Goal: Task Accomplishment & Management: Use online tool/utility

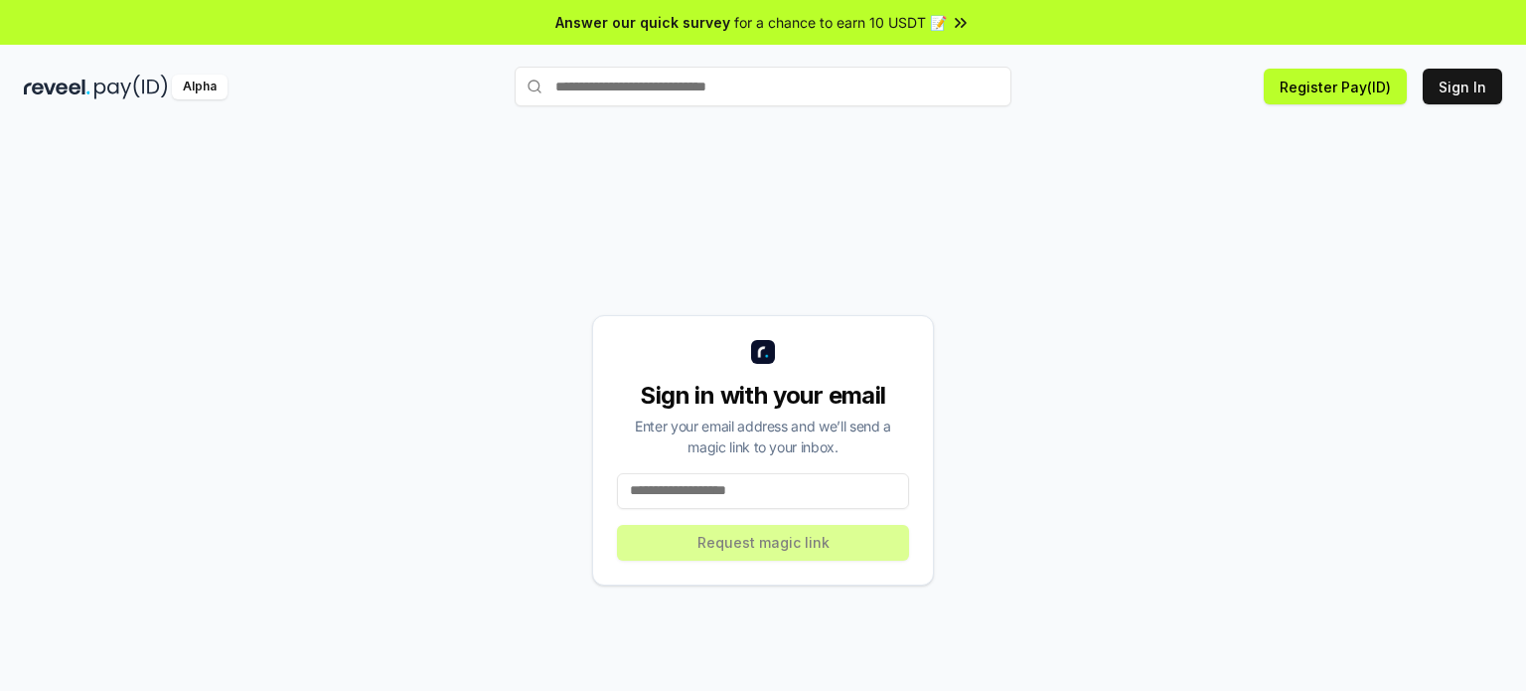
click at [723, 501] on input at bounding box center [763, 491] width 292 height 36
type input "**********"
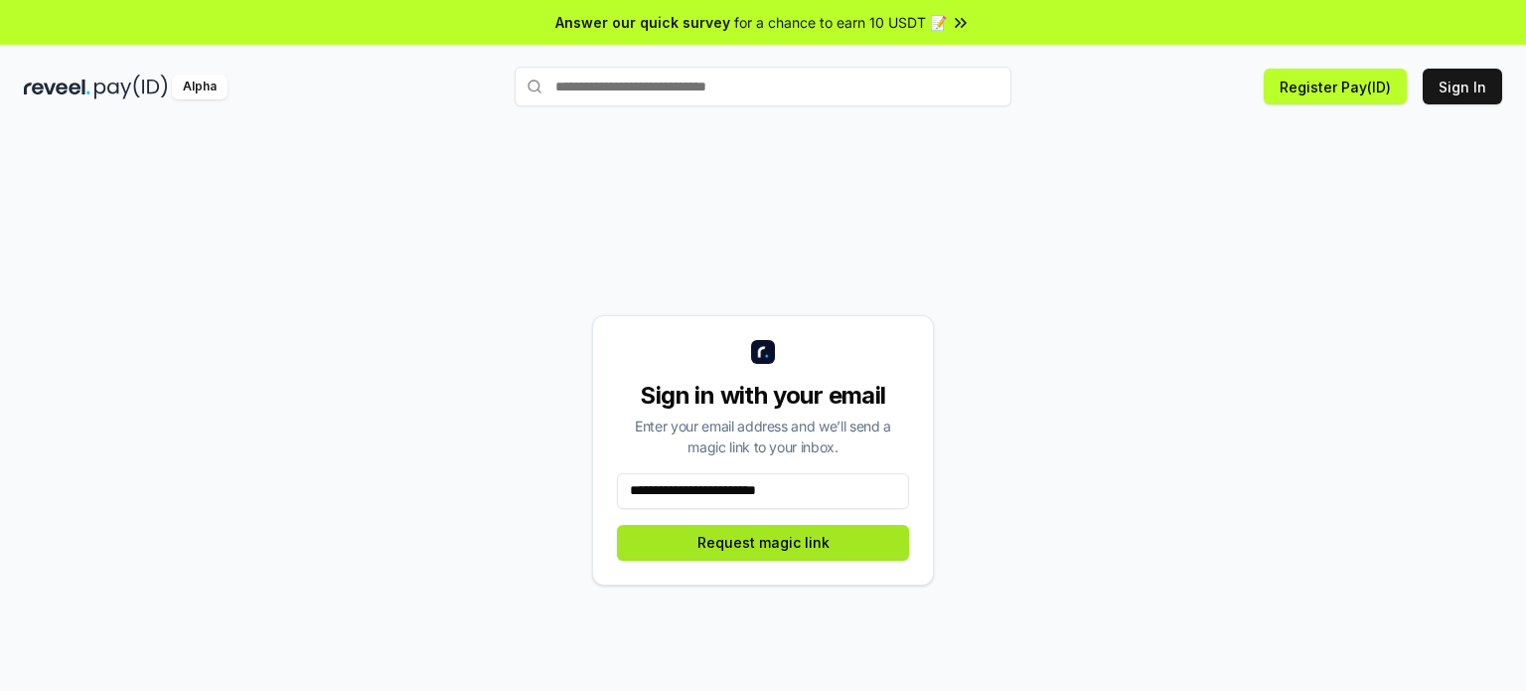
click at [776, 540] on button "Request magic link" at bounding box center [763, 543] width 292 height 36
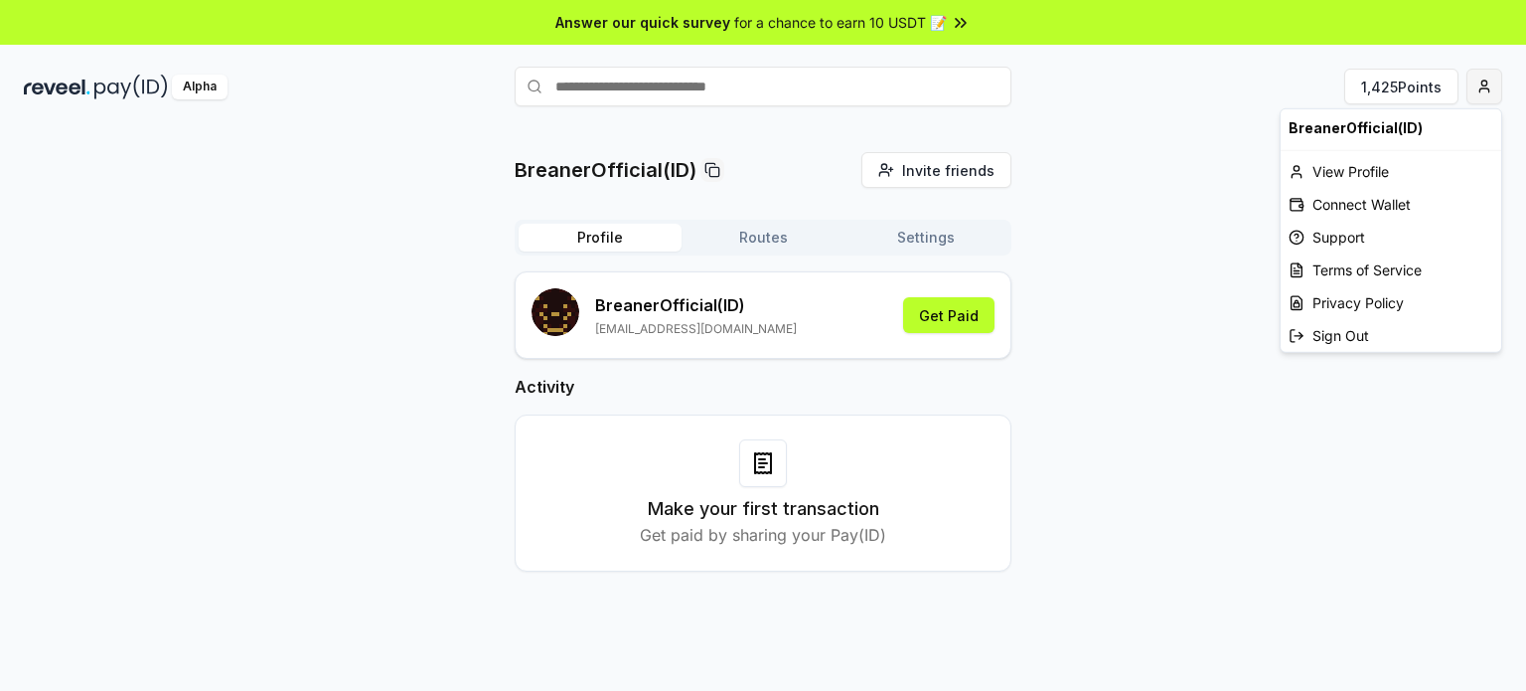
click at [1482, 82] on html "Answer our quick survey for a chance to earn 10 USDT 📝 Alpha 1,425 Points Brean…" at bounding box center [763, 345] width 1526 height 691
click at [1132, 347] on html "Answer our quick survey for a chance to earn 10 USDT 📝 Alpha 1,425 Points Brean…" at bounding box center [763, 345] width 1526 height 691
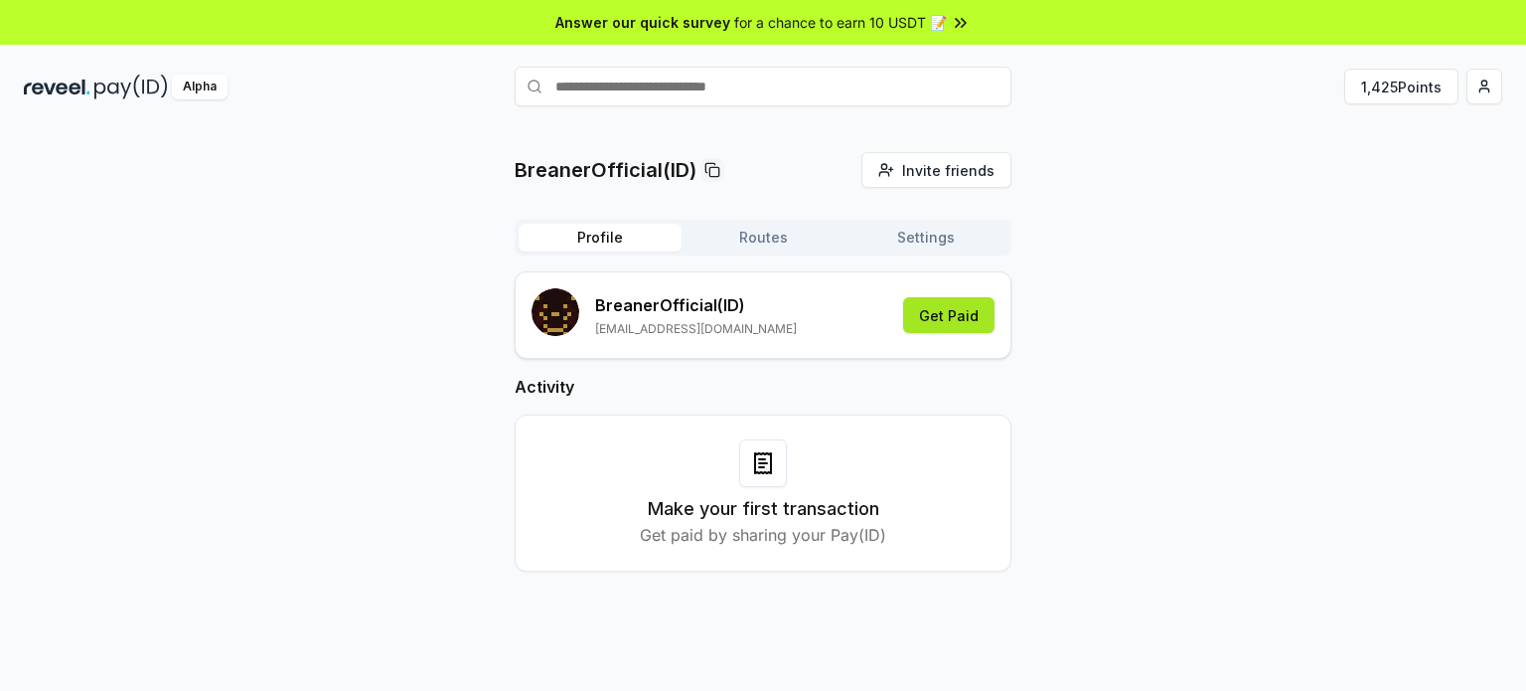
click at [976, 310] on button "Get Paid" at bounding box center [948, 315] width 91 height 36
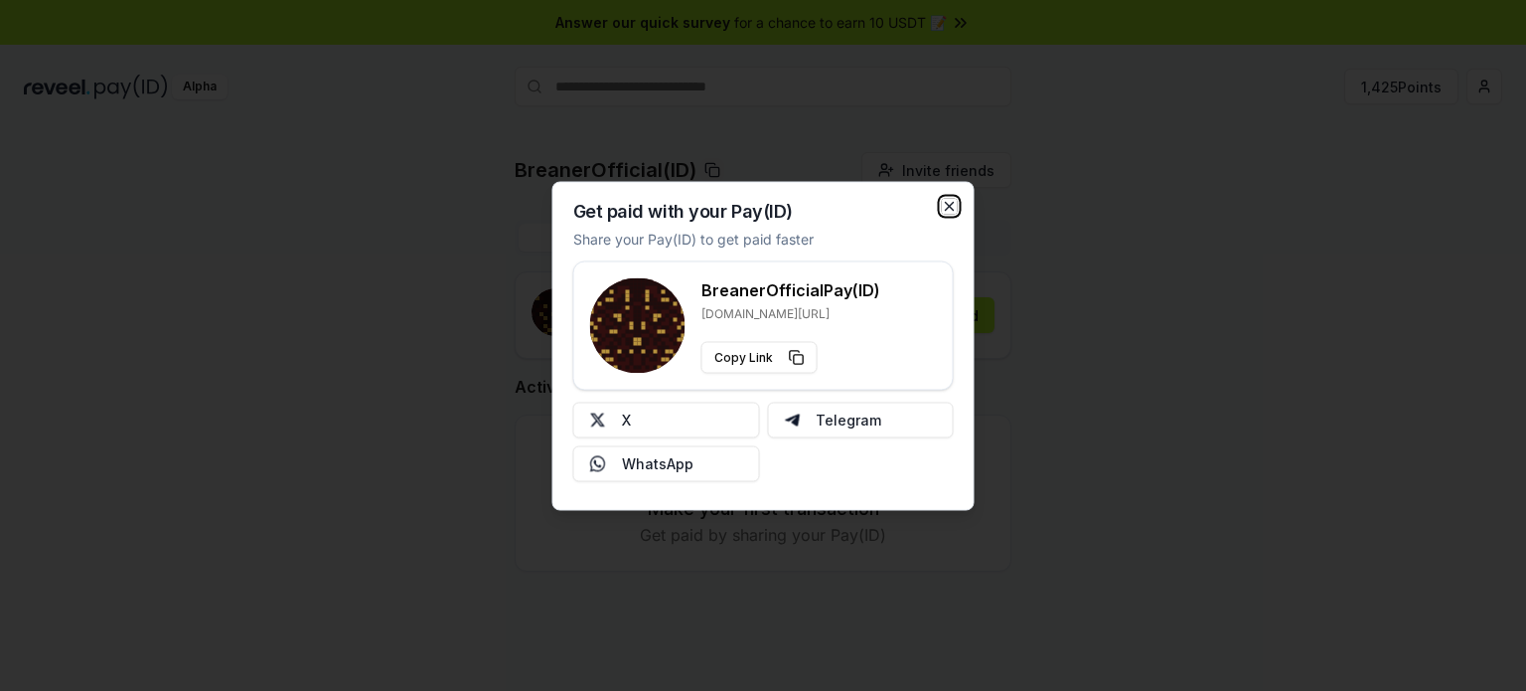
click at [953, 203] on icon "button" at bounding box center [950, 206] width 8 height 8
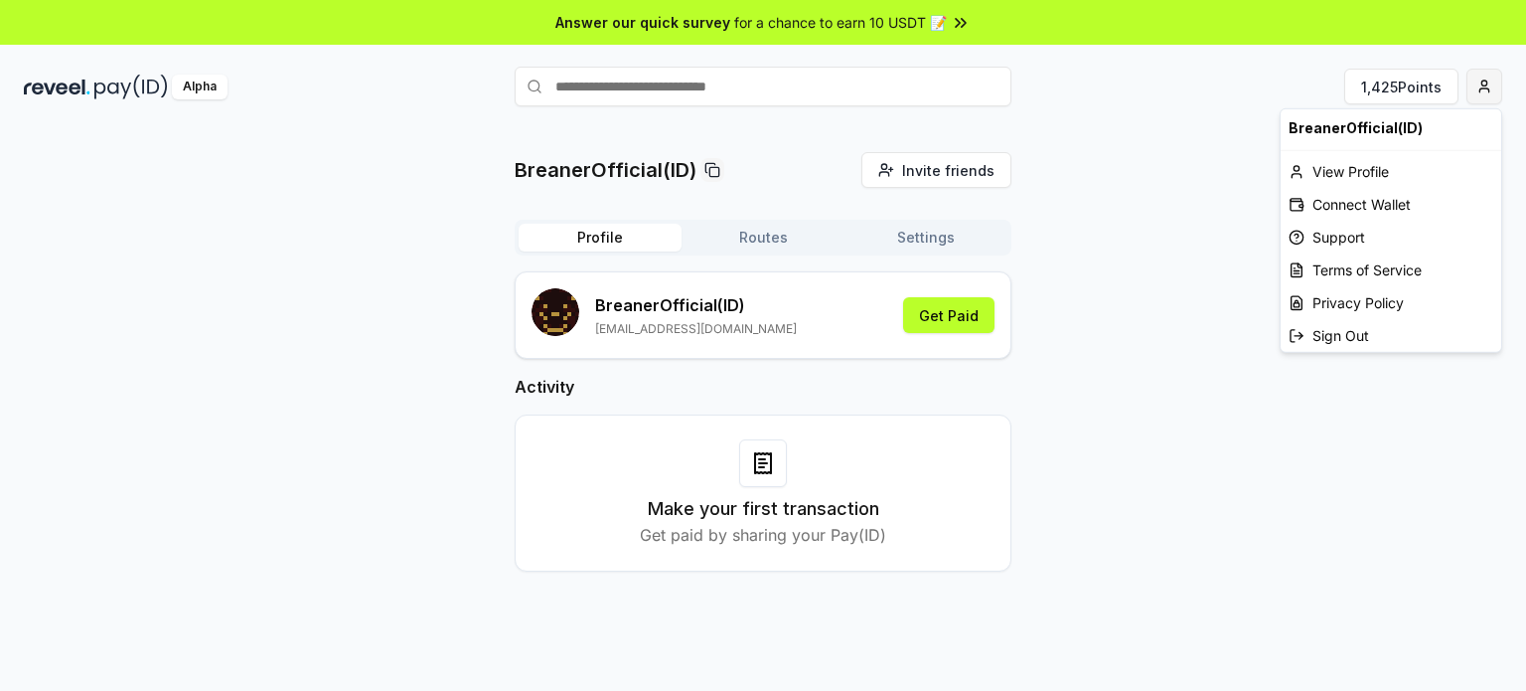
click at [1471, 90] on html "Answer our quick survey for a chance to earn 10 USDT 📝 Alpha 1,425 Points Brean…" at bounding box center [763, 345] width 1526 height 691
click at [1345, 201] on div "Connect Wallet" at bounding box center [1391, 204] width 221 height 33
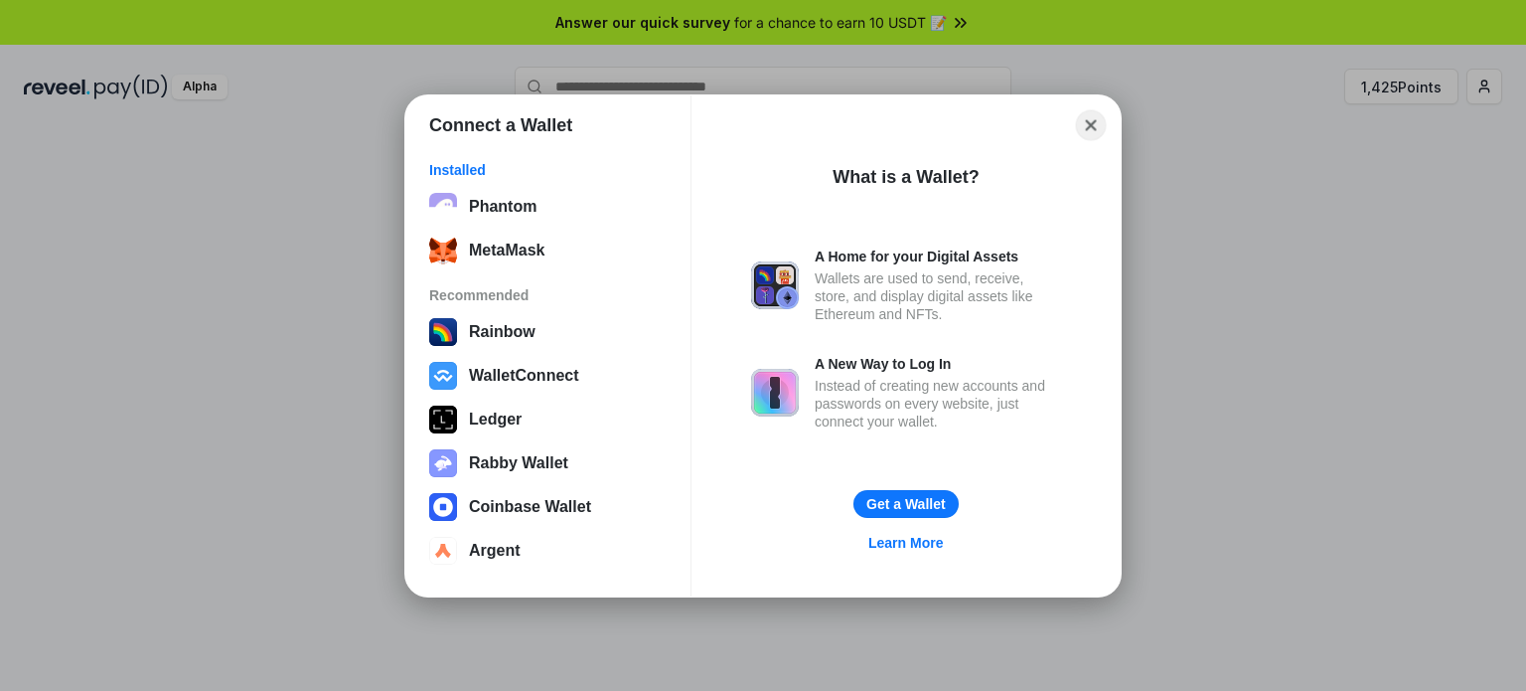
click at [1097, 118] on button "Close" at bounding box center [1091, 124] width 31 height 31
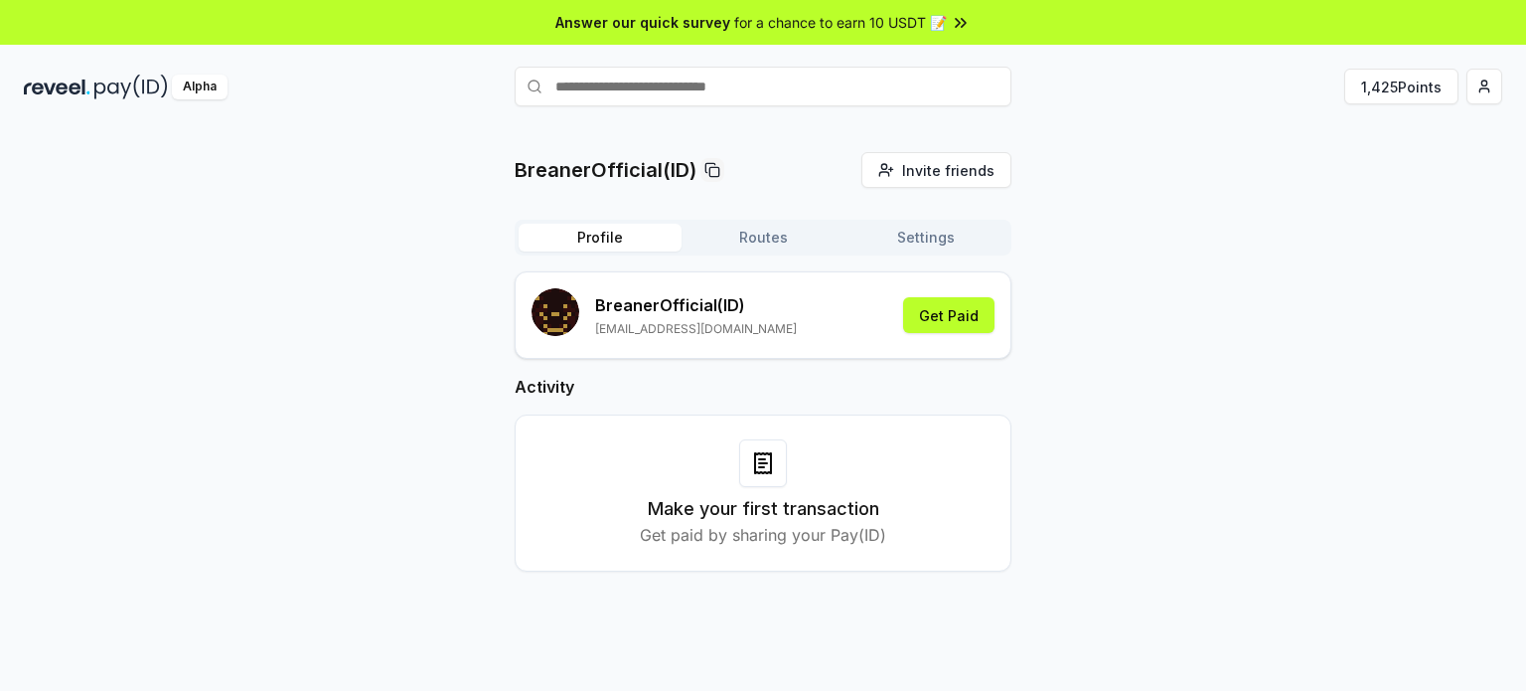
click at [759, 233] on button "Routes" at bounding box center [763, 238] width 163 height 28
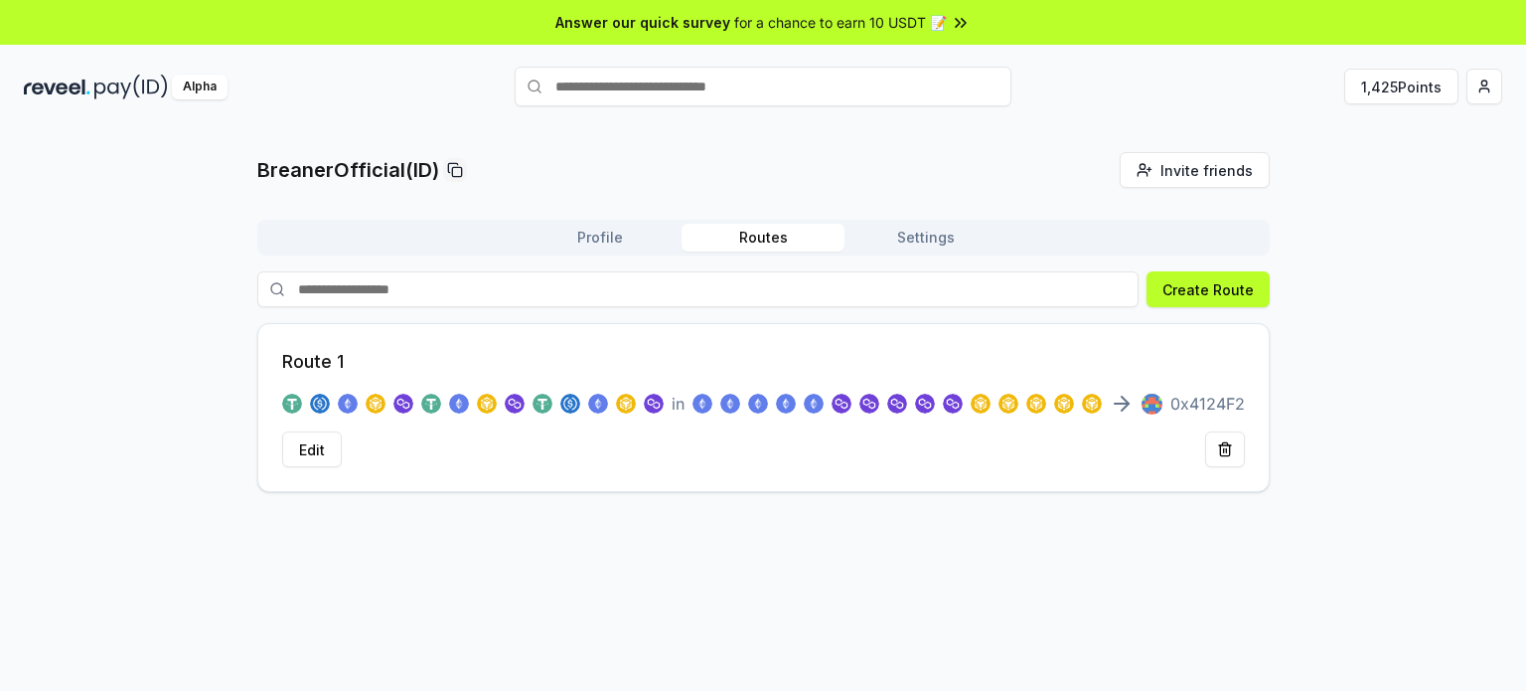
click at [922, 226] on button "Settings" at bounding box center [926, 238] width 163 height 28
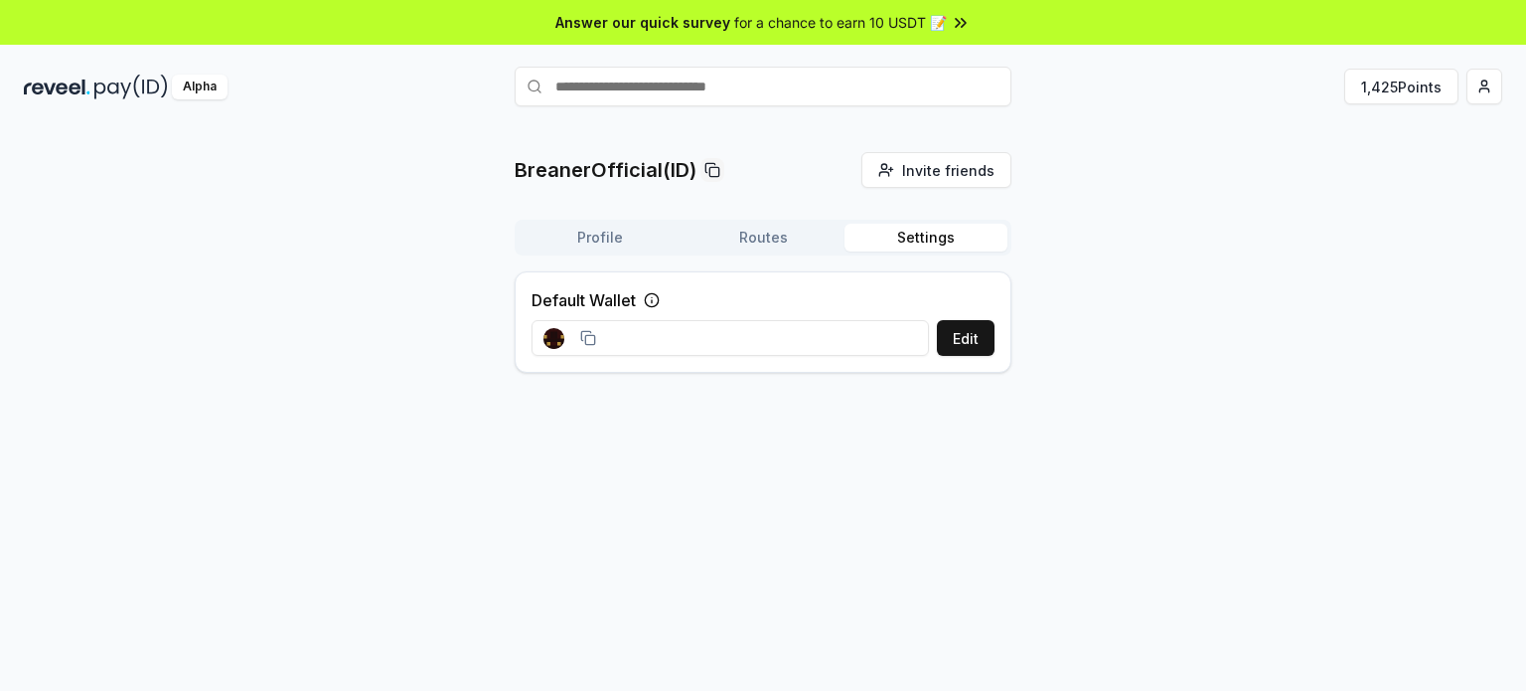
click at [563, 226] on button "Profile" at bounding box center [600, 238] width 163 height 28
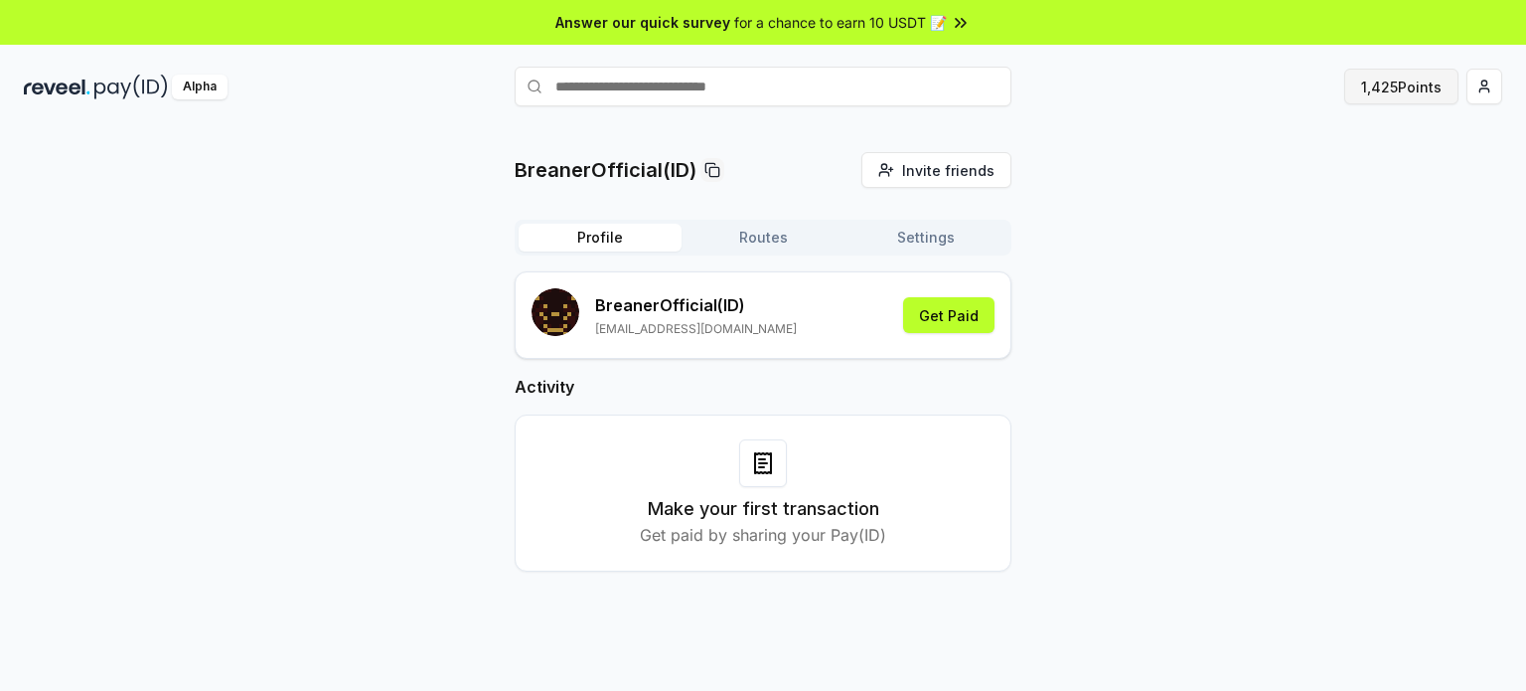
click at [1418, 91] on button "1,425 Points" at bounding box center [1401, 87] width 114 height 36
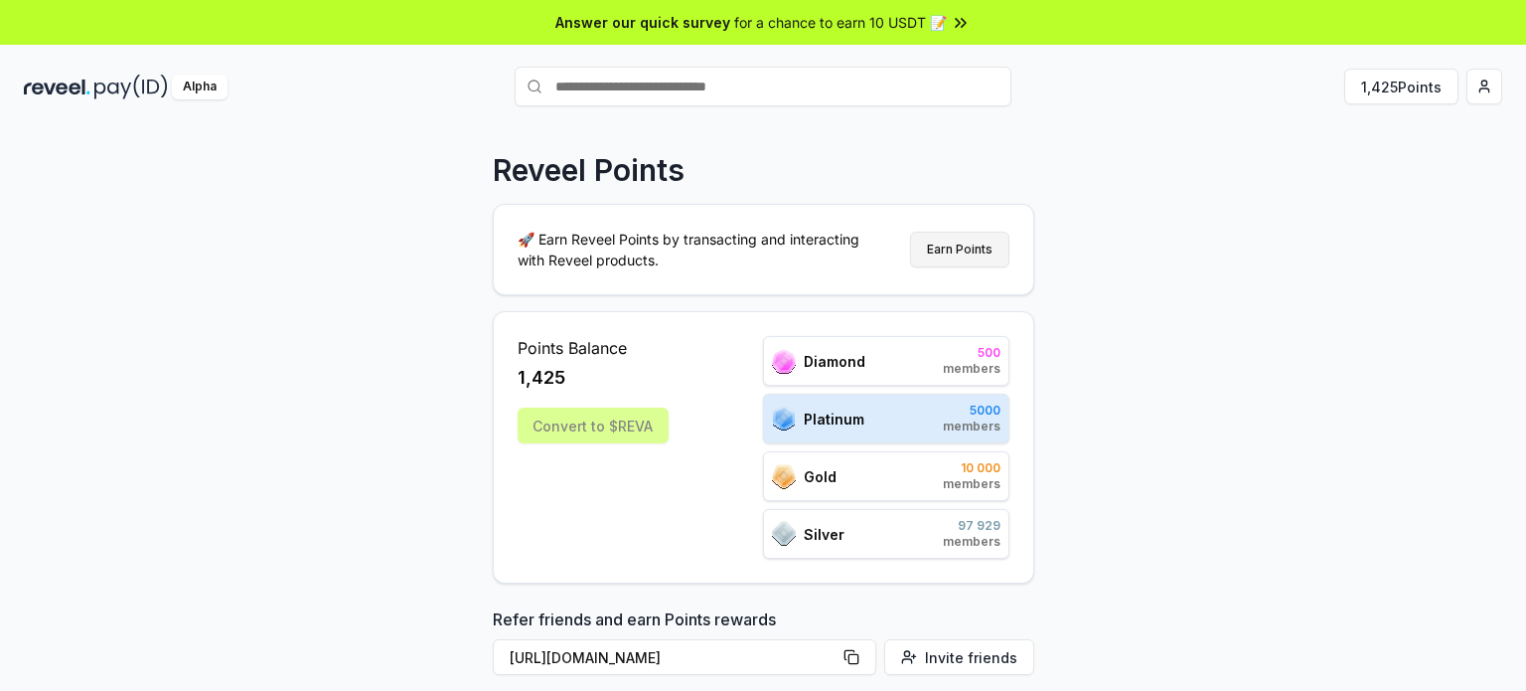
click at [993, 254] on button "Earn Points" at bounding box center [959, 250] width 99 height 36
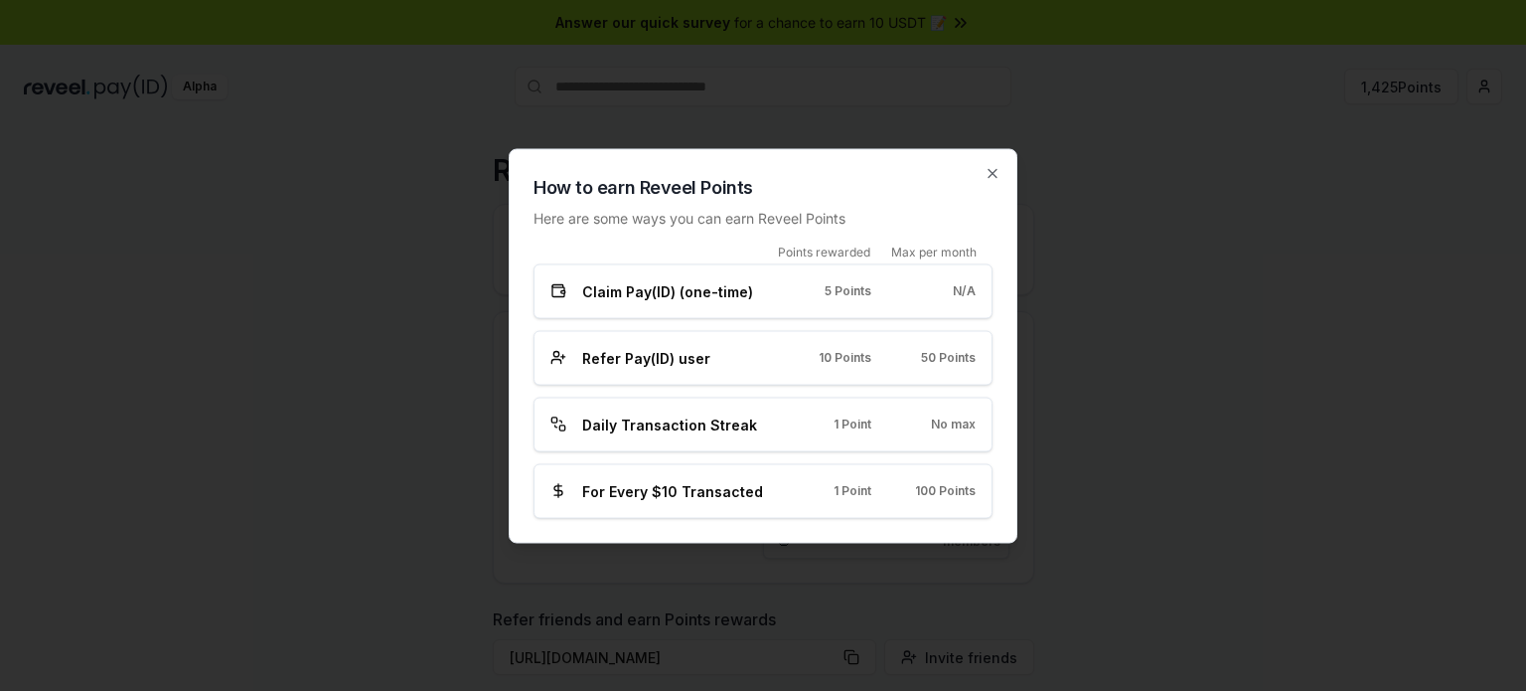
click at [893, 429] on div "Daily Transaction Streak 1 Point No max" at bounding box center [762, 423] width 425 height 21
click at [831, 499] on div "For Every $10 Transacted 1 Point 100 Points" at bounding box center [762, 490] width 425 height 21
click at [991, 178] on icon "button" at bounding box center [993, 173] width 16 height 16
